Goal: Communication & Community: Share content

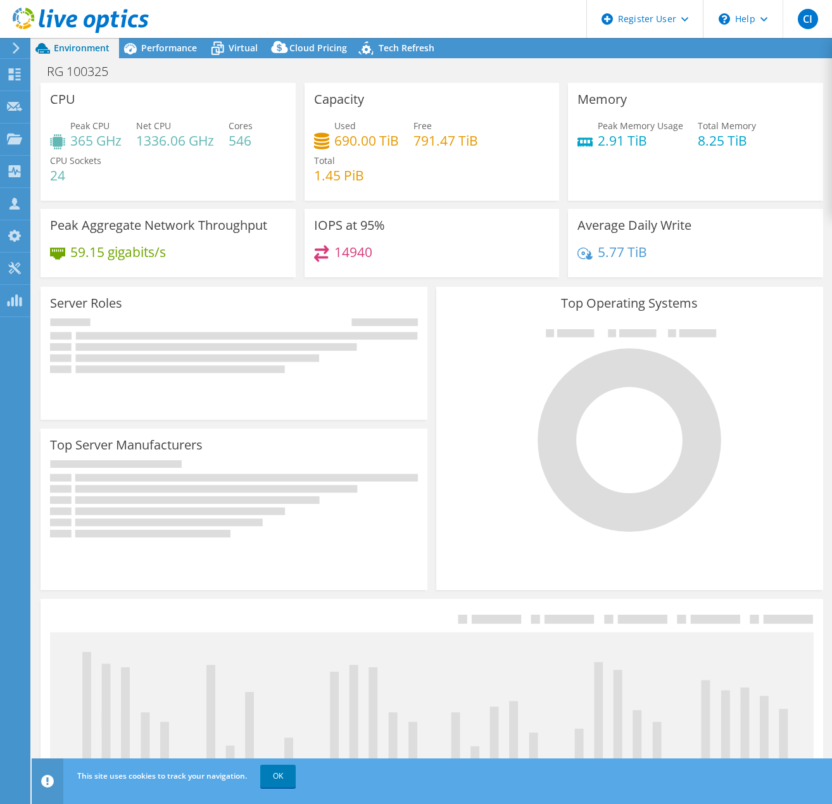
select select "USD"
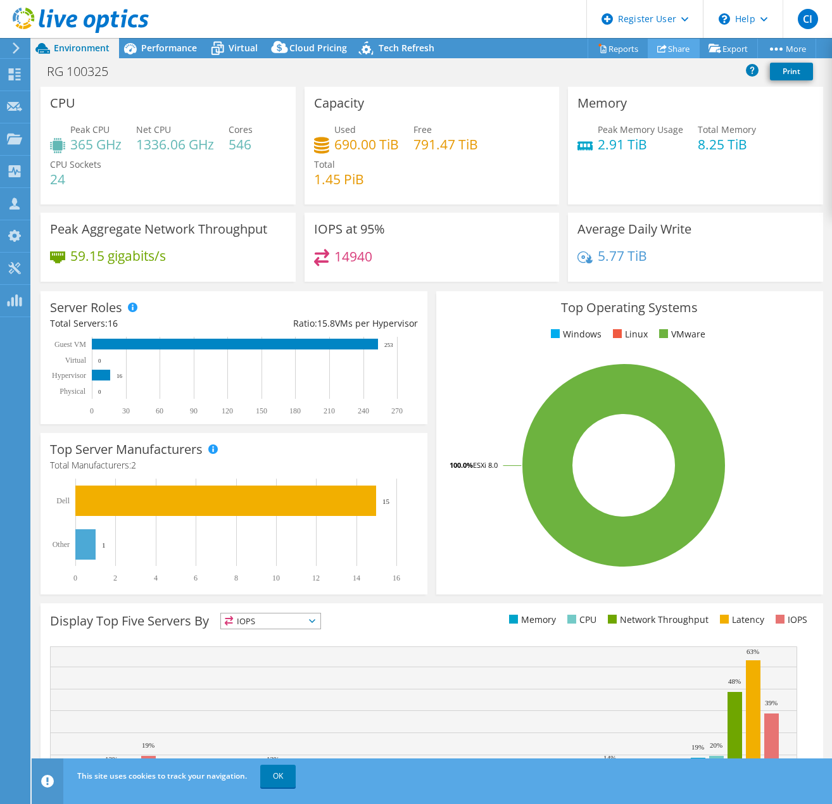
click at [675, 46] on link "Share" at bounding box center [673, 49] width 52 height 20
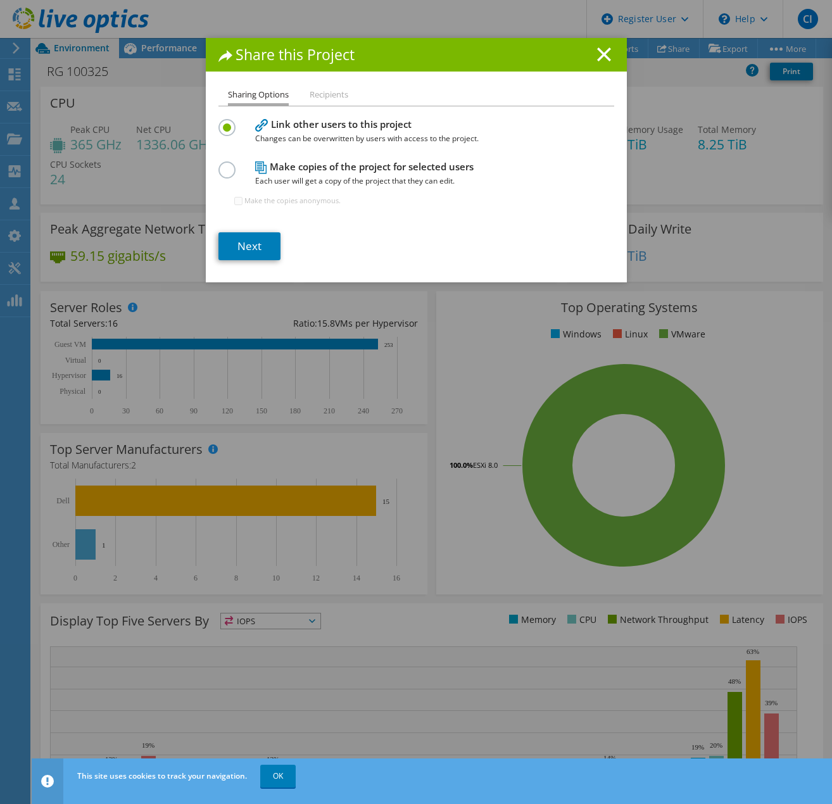
click at [224, 165] on label at bounding box center [229, 162] width 22 height 3
click at [0, 0] on input "radio" at bounding box center [0, 0] width 0 height 0
click at [234, 202] on input "Make the copies anonymous." at bounding box center [238, 201] width 8 height 8
checkbox input "true"
click at [233, 250] on link "Next" at bounding box center [249, 246] width 62 height 28
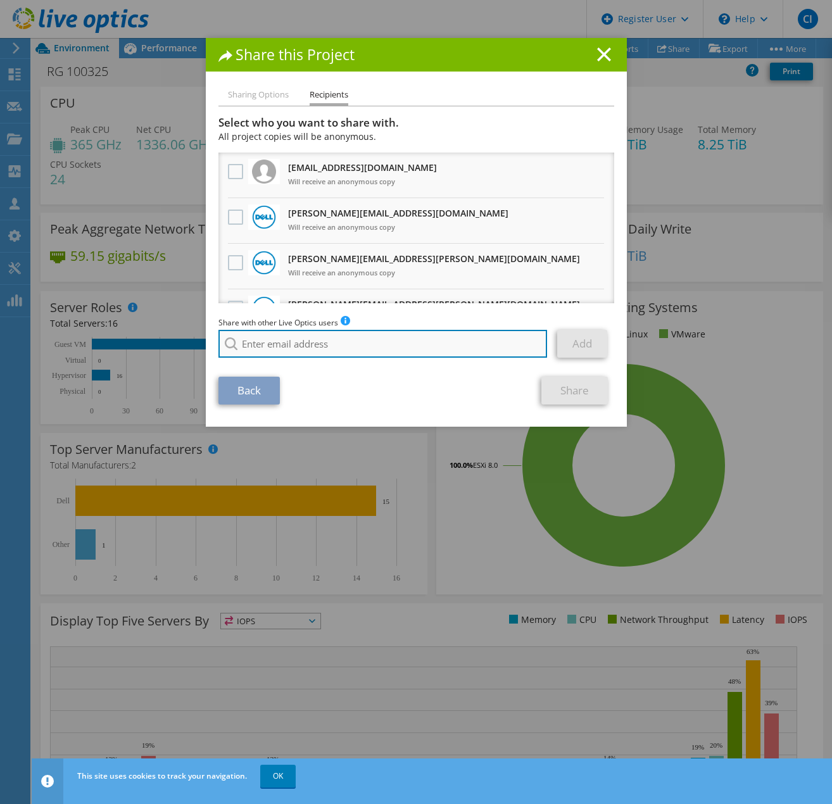
click at [278, 349] on input "search" at bounding box center [382, 344] width 329 height 28
paste input "[PERSON_NAME][EMAIL_ADDRESS][PERSON_NAME][DOMAIN_NAME]"
type input "[PERSON_NAME][EMAIL_ADDRESS][PERSON_NAME][DOMAIN_NAME]"
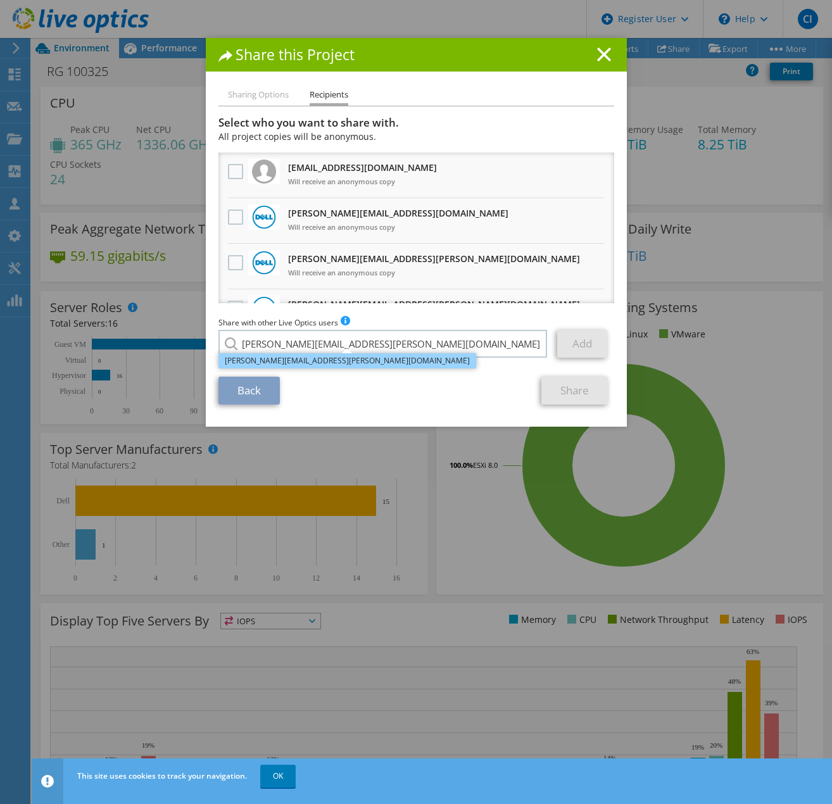
click at [277, 358] on li "[PERSON_NAME][EMAIL_ADDRESS][PERSON_NAME][DOMAIN_NAME]" at bounding box center [347, 360] width 258 height 15
click at [440, 387] on div "Back Share" at bounding box center [416, 391] width 396 height 28
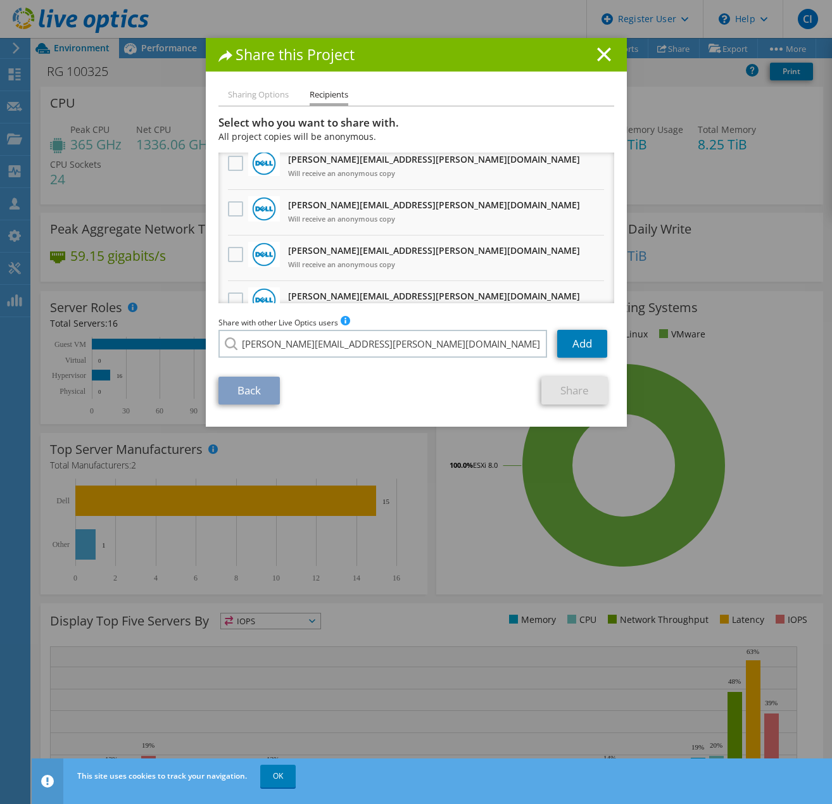
scroll to position [1080, 0]
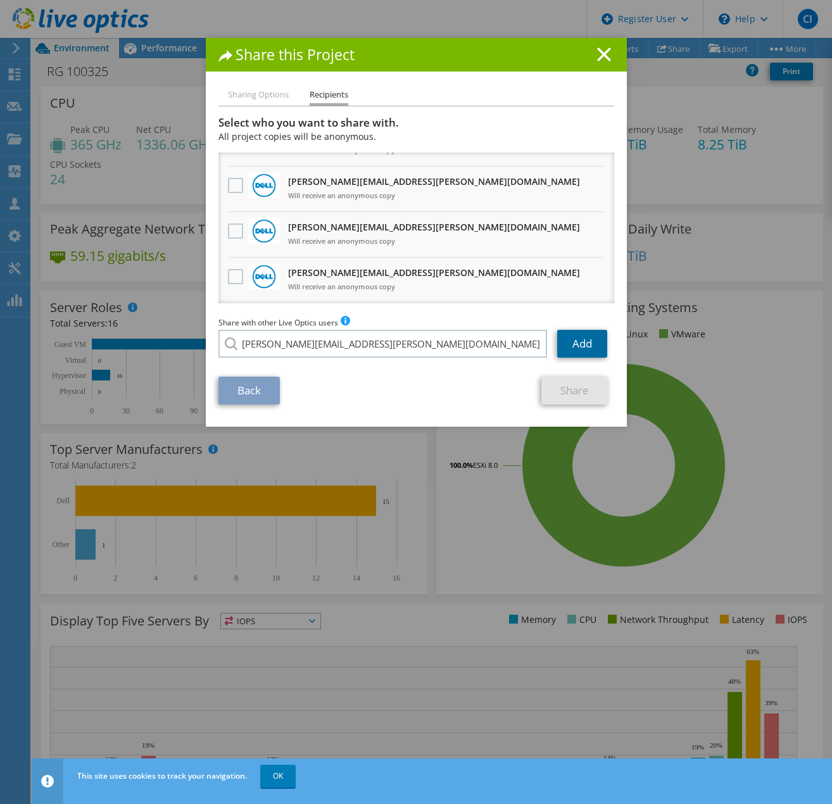
click at [585, 351] on link "Add" at bounding box center [582, 344] width 50 height 28
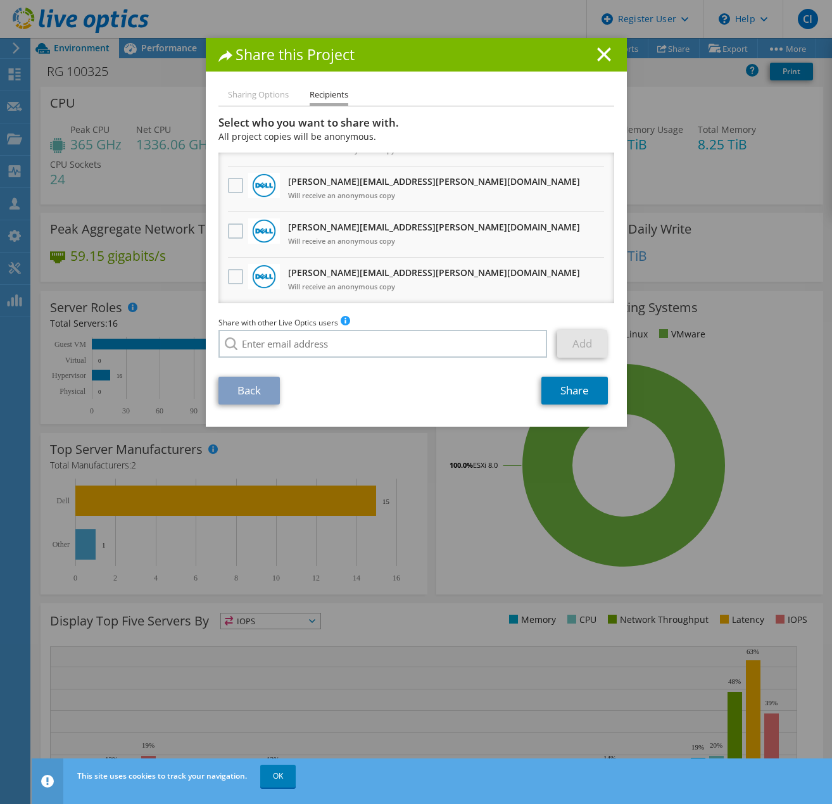
scroll to position [1125, 0]
click at [550, 390] on link "Share" at bounding box center [574, 391] width 66 height 28
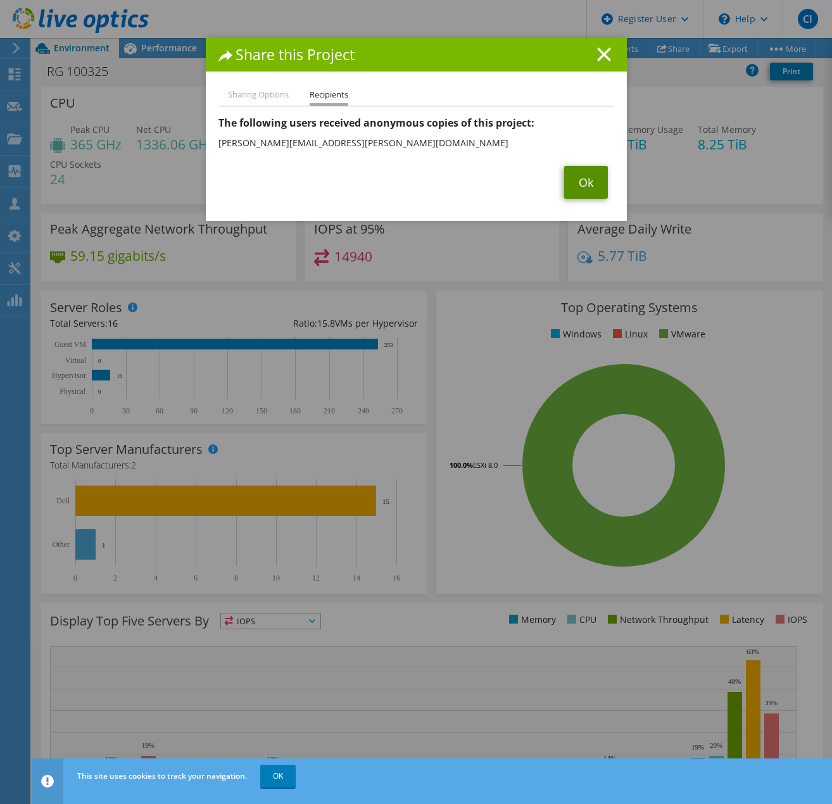
click at [577, 182] on link "Ok" at bounding box center [586, 182] width 44 height 33
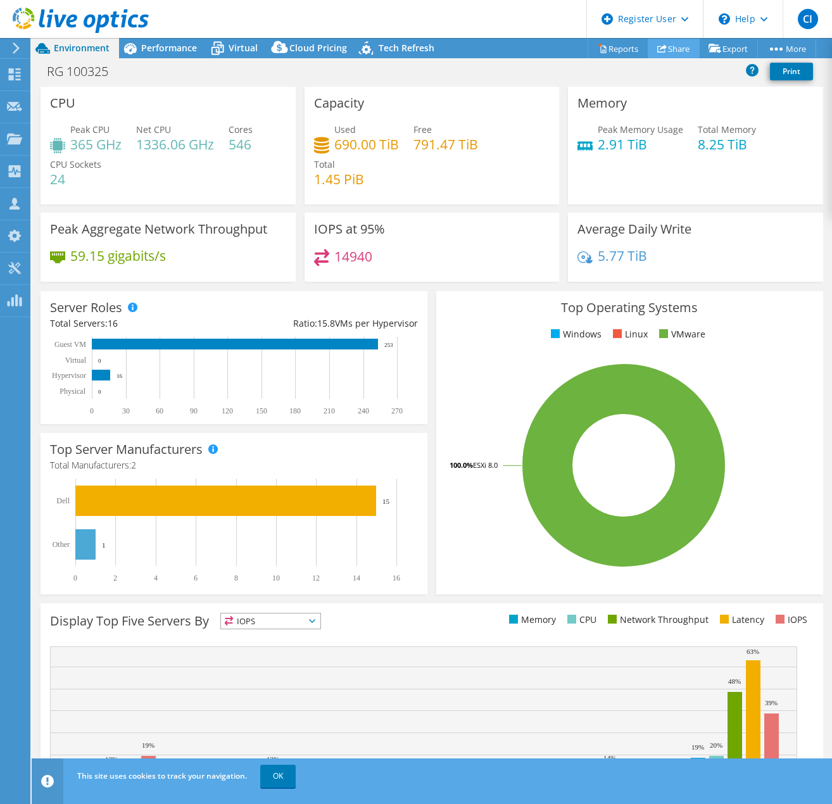
click at [675, 46] on link "Share" at bounding box center [673, 49] width 52 height 20
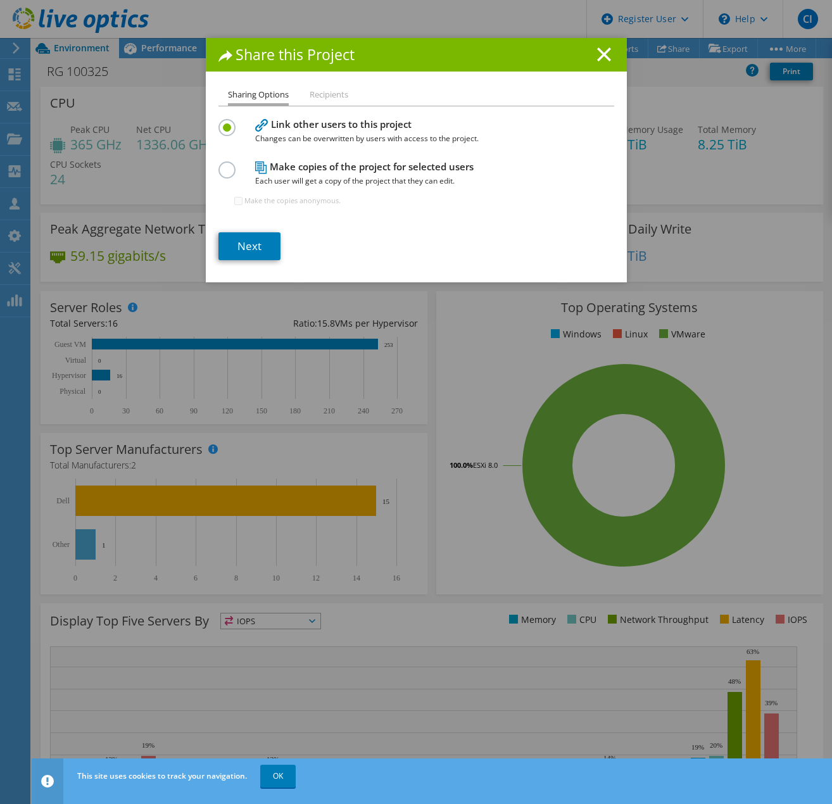
click at [228, 90] on li "Sharing Options" at bounding box center [258, 96] width 61 height 18
click at [235, 243] on link "Next" at bounding box center [249, 246] width 62 height 28
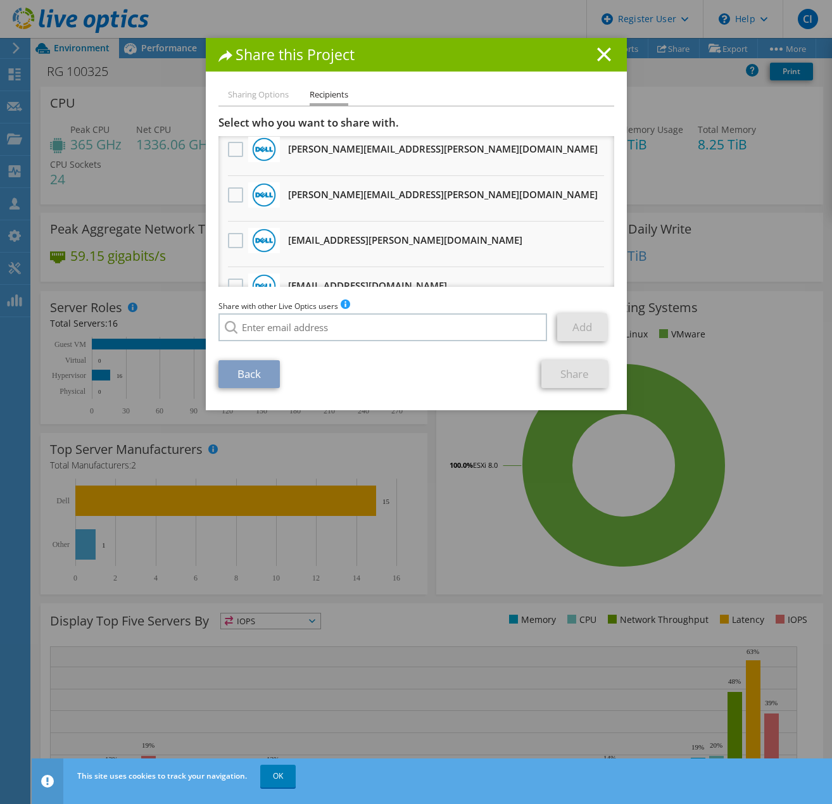
scroll to position [556, 0]
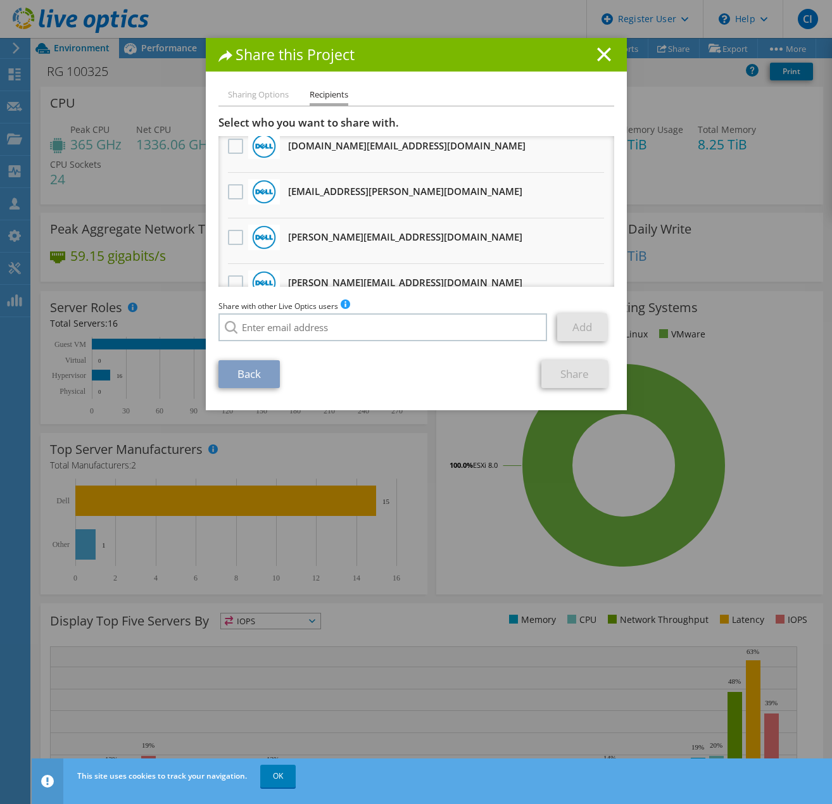
click at [597, 61] on h1 "Share this Project" at bounding box center [416, 54] width 396 height 15
click at [597, 59] on icon at bounding box center [604, 54] width 14 height 14
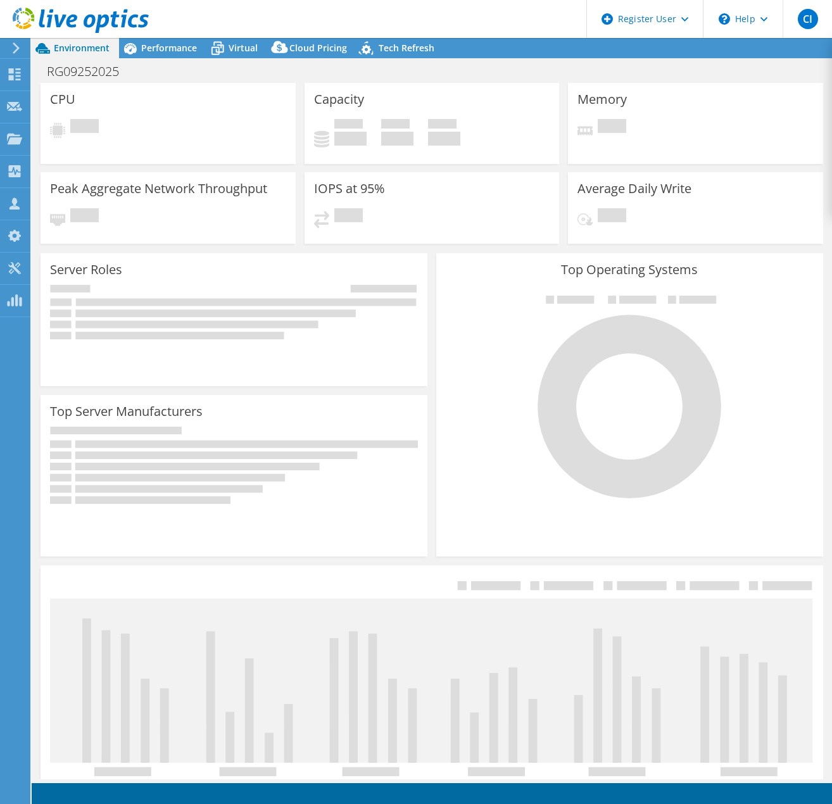
select select "USD"
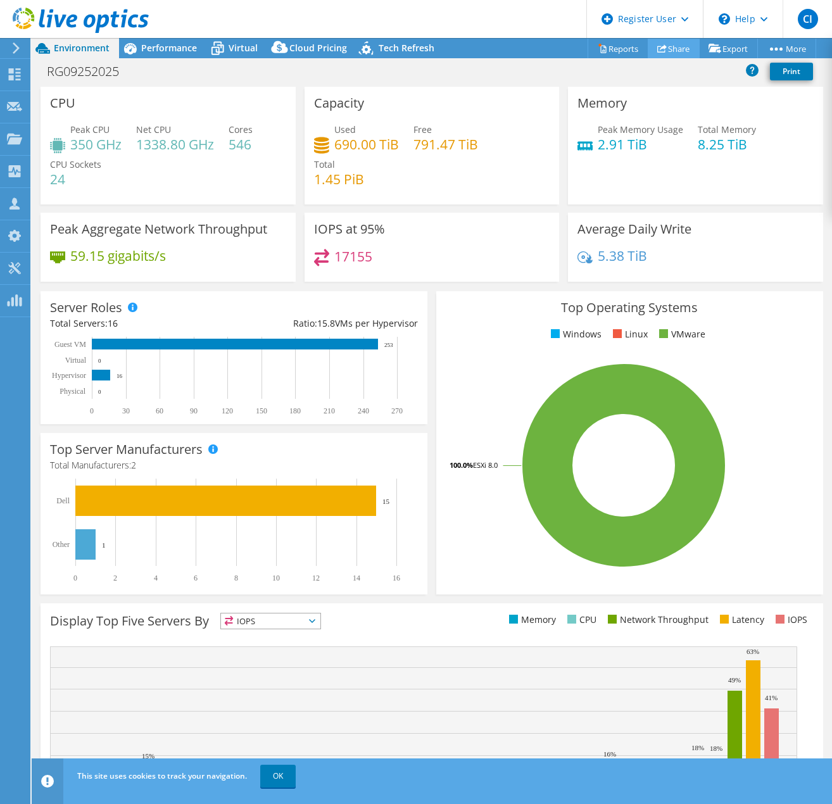
click at [670, 51] on link "Share" at bounding box center [673, 49] width 52 height 20
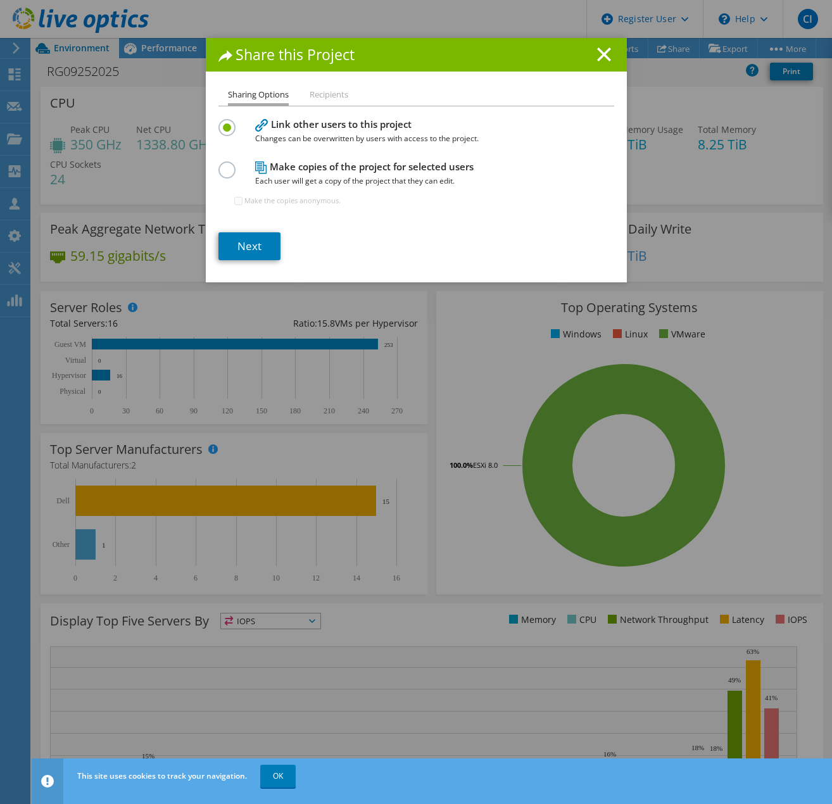
click at [221, 165] on label at bounding box center [229, 162] width 22 height 3
click at [0, 0] on input "radio" at bounding box center [0, 0] width 0 height 0
click at [234, 201] on input "Make the copies anonymous." at bounding box center [238, 201] width 8 height 8
checkbox input "true"
click at [237, 251] on link "Next" at bounding box center [249, 246] width 62 height 28
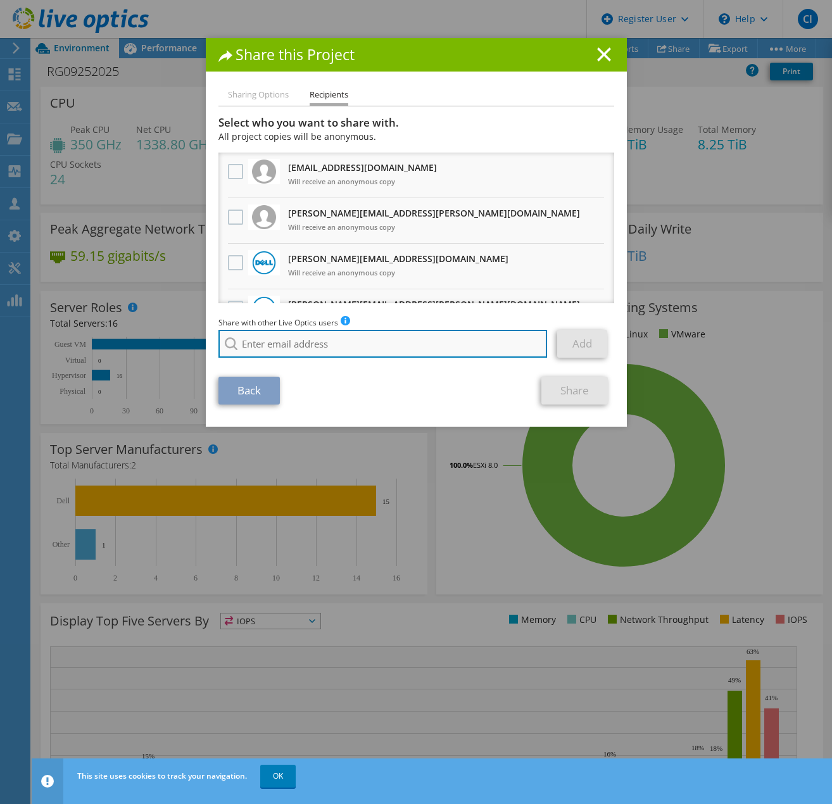
click at [249, 351] on input "search" at bounding box center [382, 344] width 329 height 28
paste input "[PERSON_NAME][EMAIL_ADDRESS][PERSON_NAME][DOMAIN_NAME]"
type input "[PERSON_NAME][EMAIL_ADDRESS][PERSON_NAME][DOMAIN_NAME]"
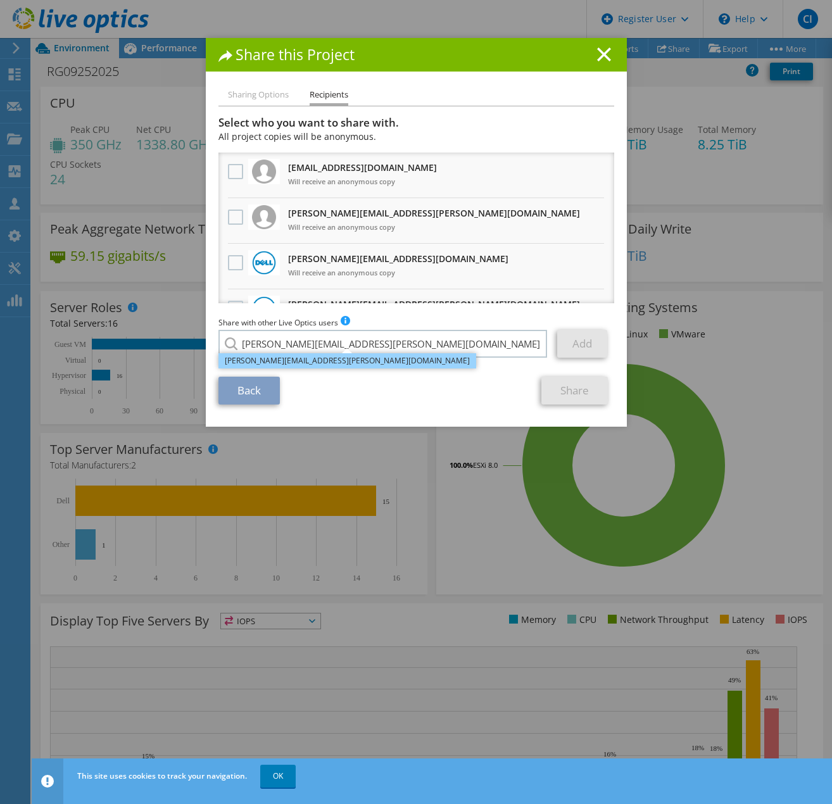
click at [283, 360] on li "[PERSON_NAME][EMAIL_ADDRESS][PERSON_NAME][DOMAIN_NAME]" at bounding box center [347, 360] width 258 height 15
click at [579, 349] on link "Add" at bounding box center [582, 344] width 50 height 28
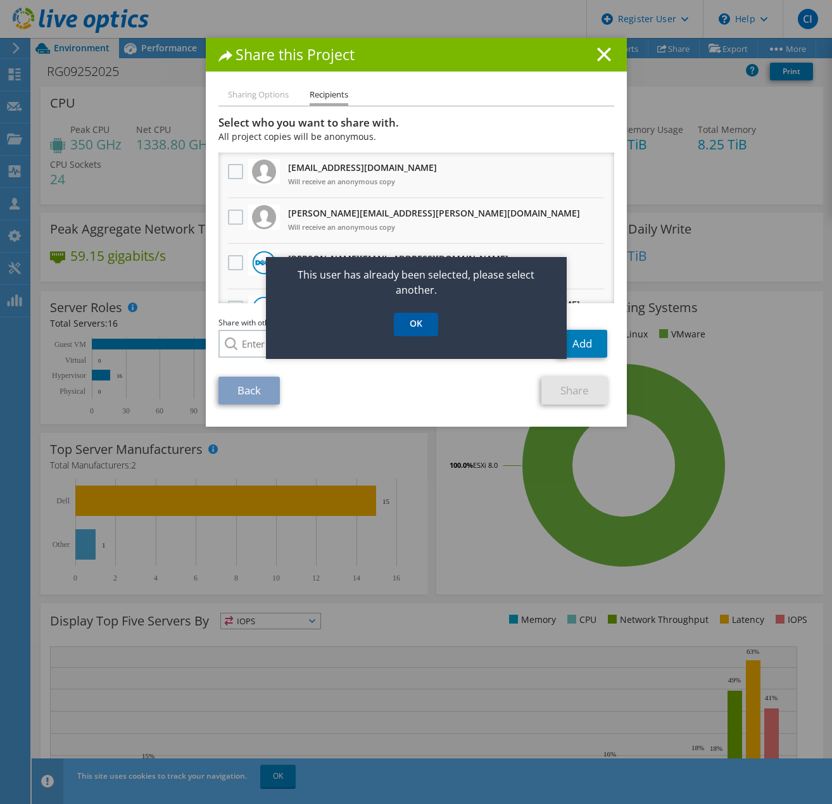
click at [420, 330] on link "OK" at bounding box center [416, 324] width 44 height 23
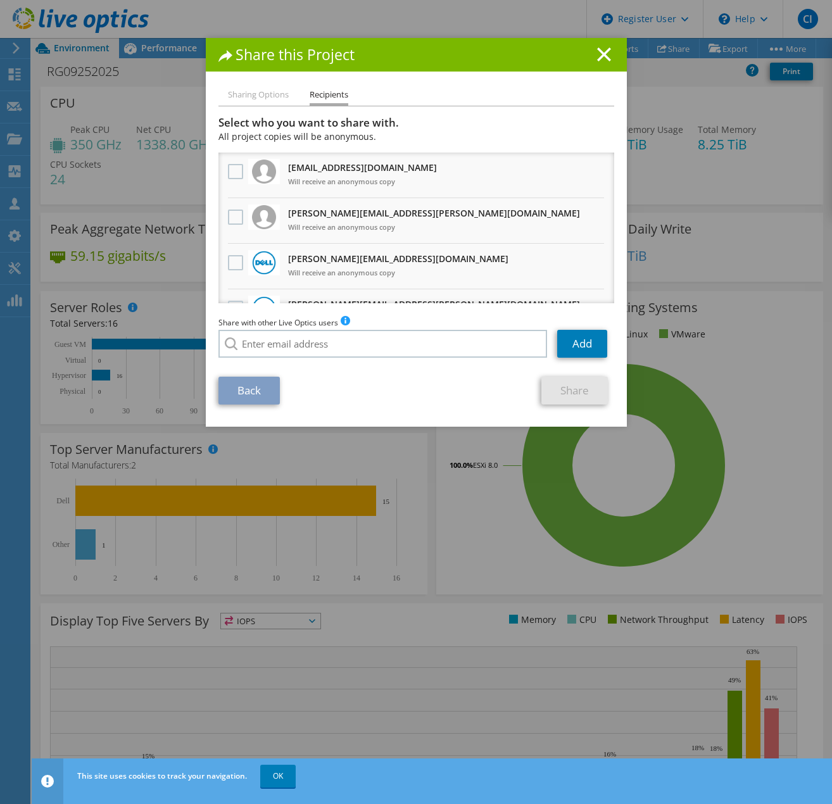
click at [249, 96] on li "Sharing Options" at bounding box center [258, 95] width 61 height 16
click at [597, 58] on line at bounding box center [603, 54] width 13 height 13
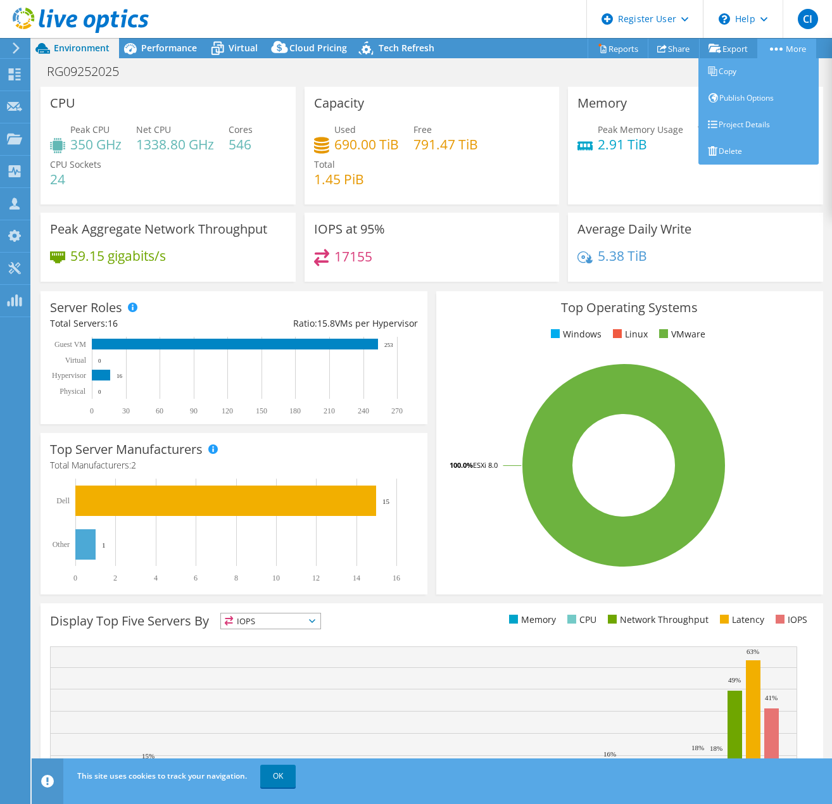
click at [777, 46] on link "More" at bounding box center [786, 49] width 59 height 20
click at [756, 72] on link "Copy" at bounding box center [758, 71] width 120 height 27
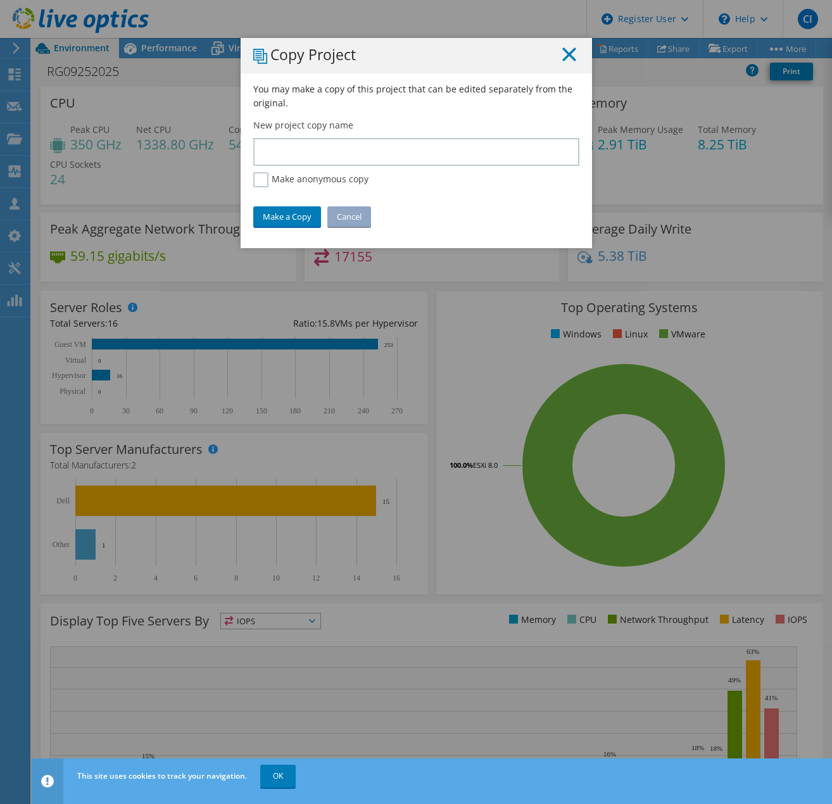
click at [564, 56] on line at bounding box center [569, 54] width 13 height 13
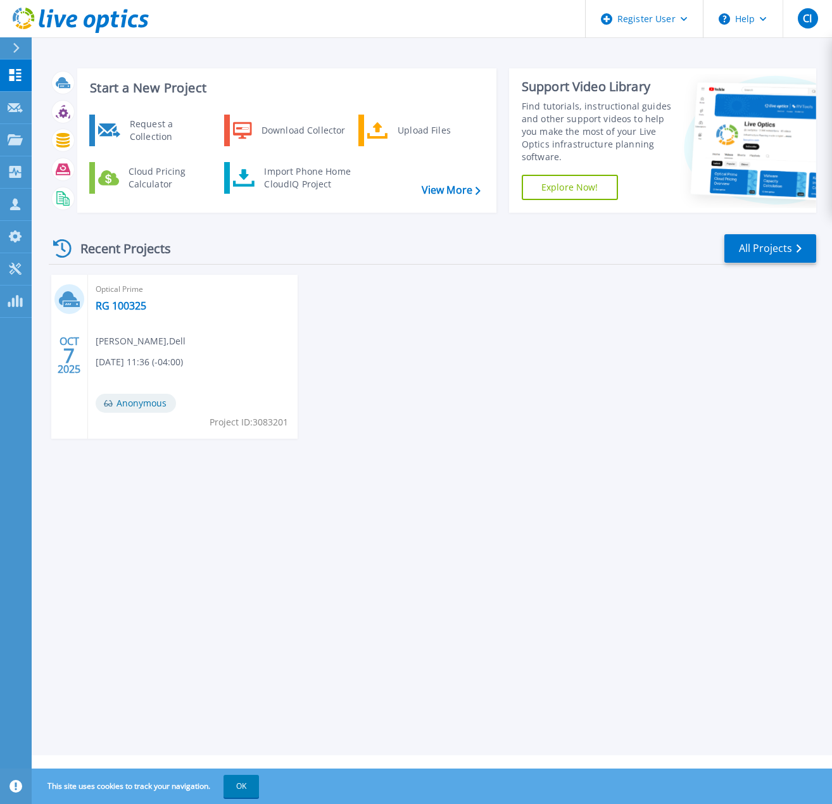
drag, startPoint x: 802, startPoint y: 1, endPoint x: 480, endPoint y: 17, distance: 322.5
click at [480, 17] on header "Register User Help CI Dell User Connor Iuni Connor.Iuni@dell.com Dell My Profil…" at bounding box center [416, 19] width 832 height 38
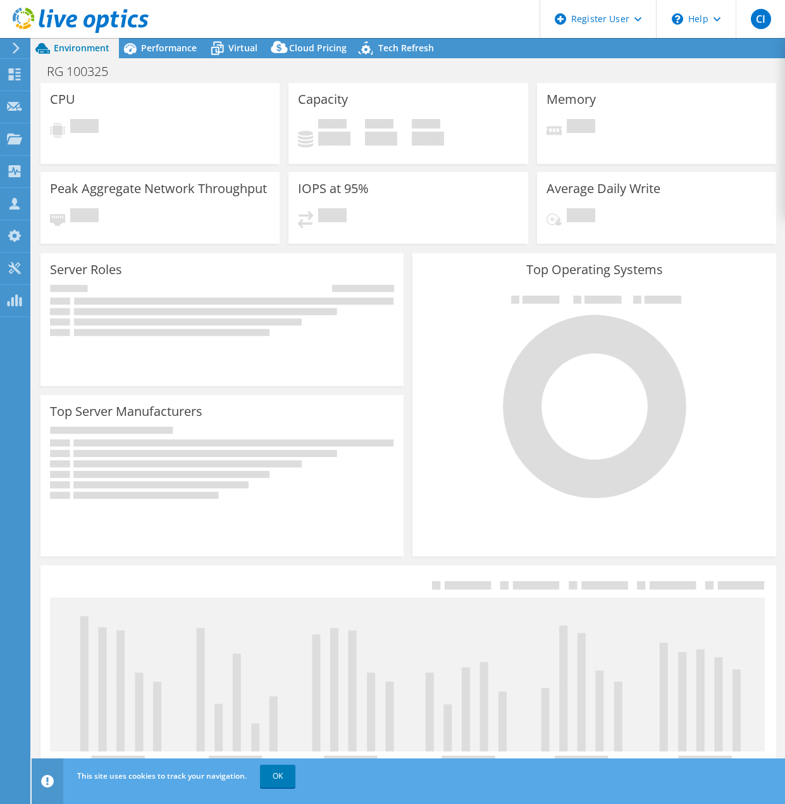
select select "USD"
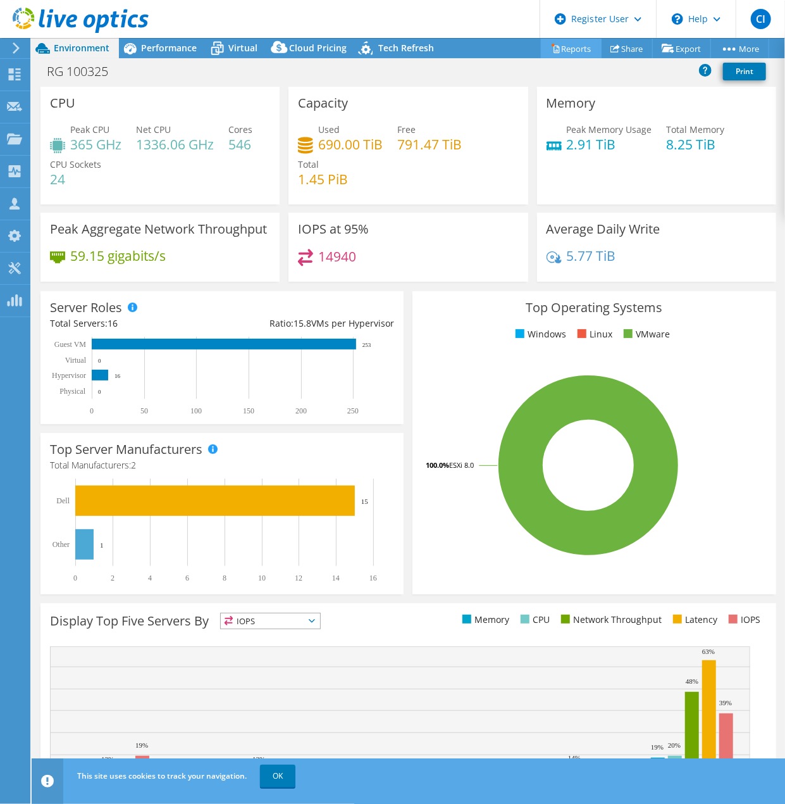
click at [561, 49] on link "Reports" at bounding box center [571, 49] width 61 height 20
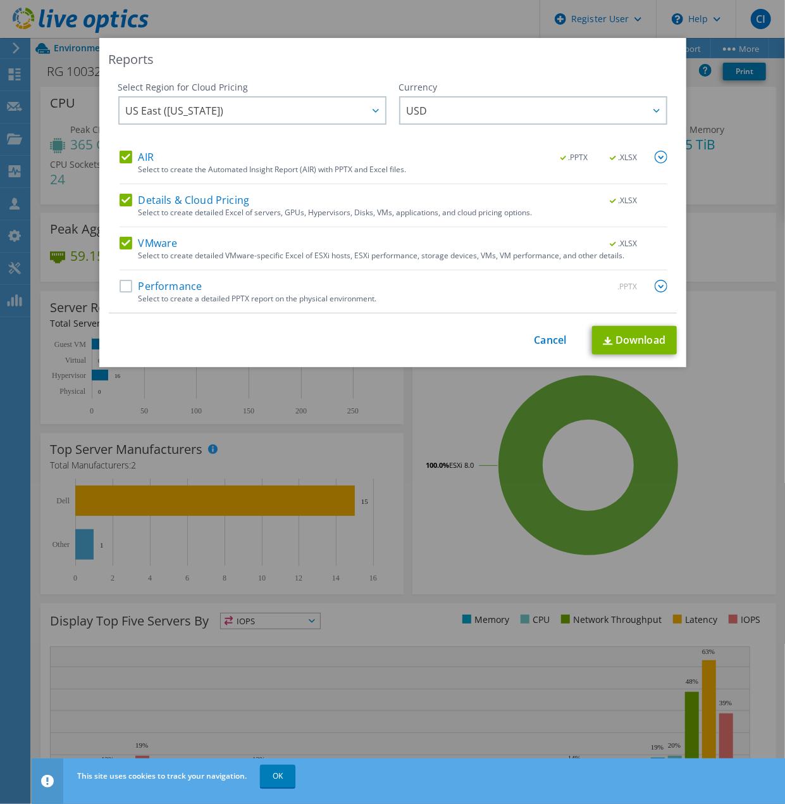
click at [125, 284] on label "Performance" at bounding box center [161, 286] width 83 height 13
click at [0, 0] on input "Performance" at bounding box center [0, 0] width 0 height 0
click at [621, 334] on link "Download" at bounding box center [634, 340] width 85 height 28
click at [745, 161] on div "Reports Select Region for Cloud Pricing Asia Pacific (Hong Kong) Asia Pacific (…" at bounding box center [392, 402] width 785 height 728
